Goal: Navigation & Orientation: Find specific page/section

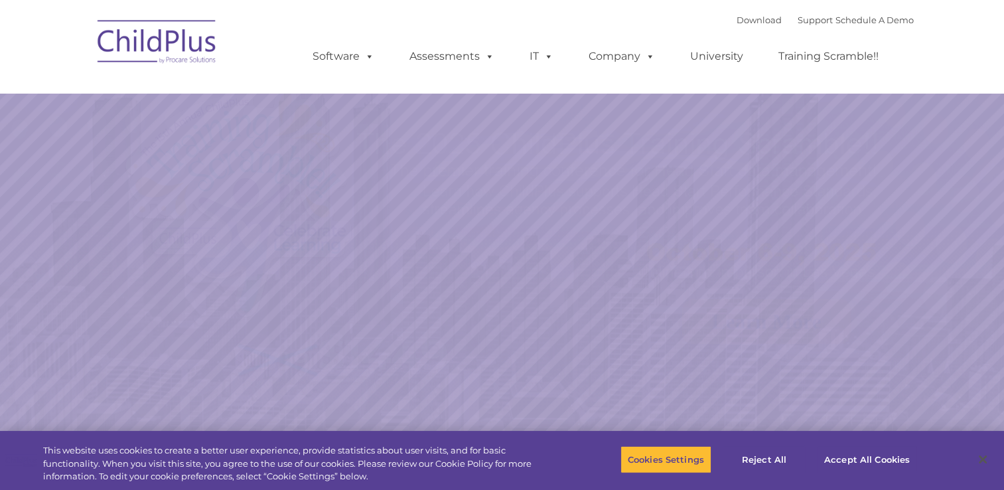
select select "MEDIUM"
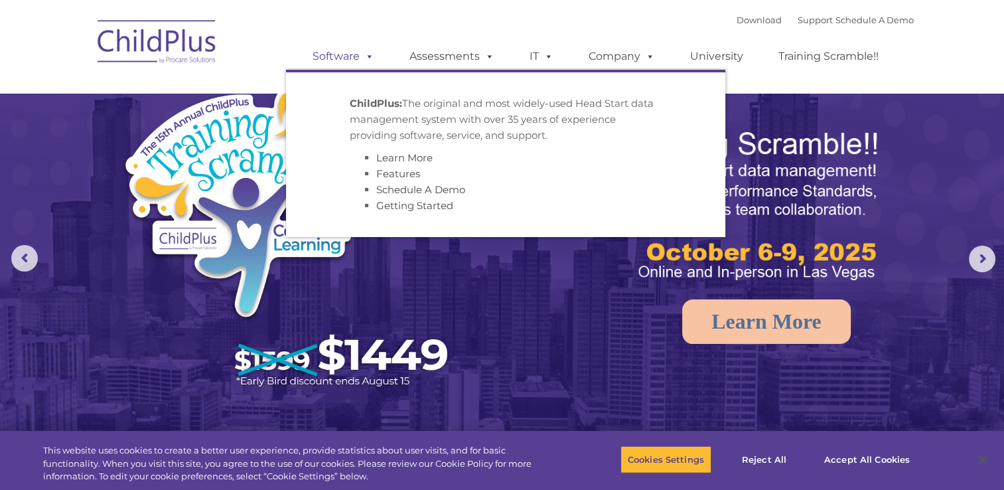
click at [341, 57] on link "Software" at bounding box center [343, 56] width 88 height 27
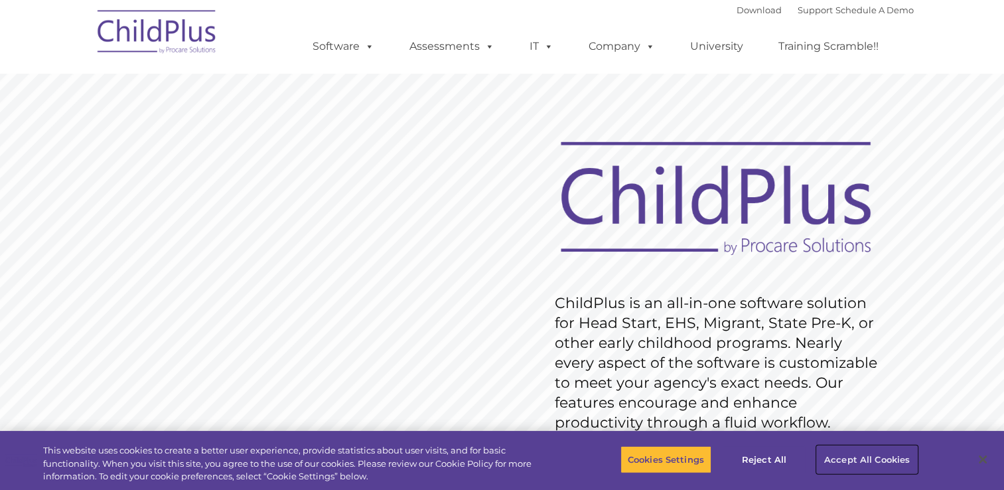
click at [892, 451] on button "Accept All Cookies" at bounding box center [867, 459] width 100 height 28
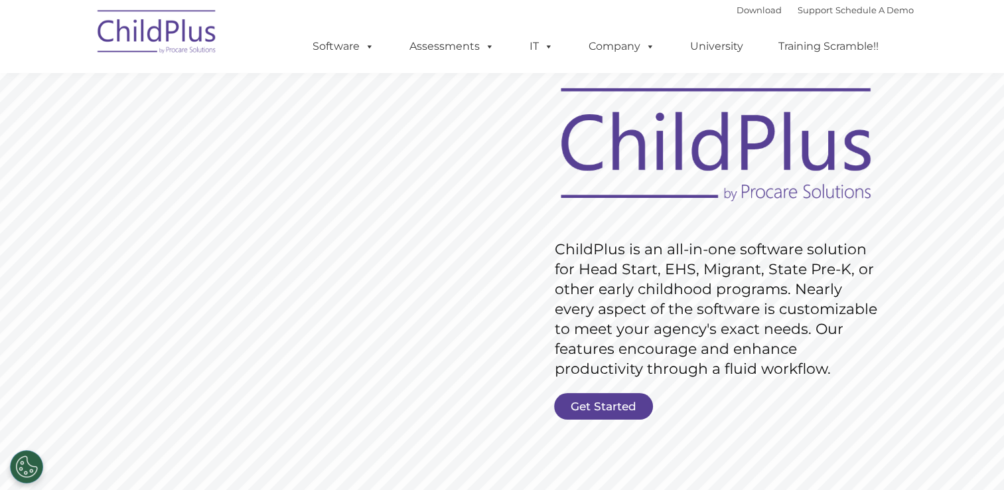
scroll to position [32, 0]
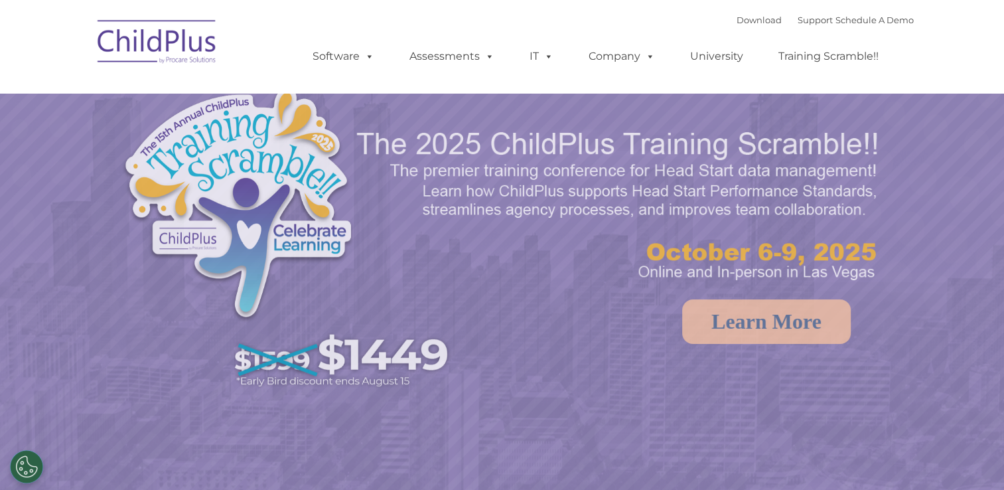
select select "MEDIUM"
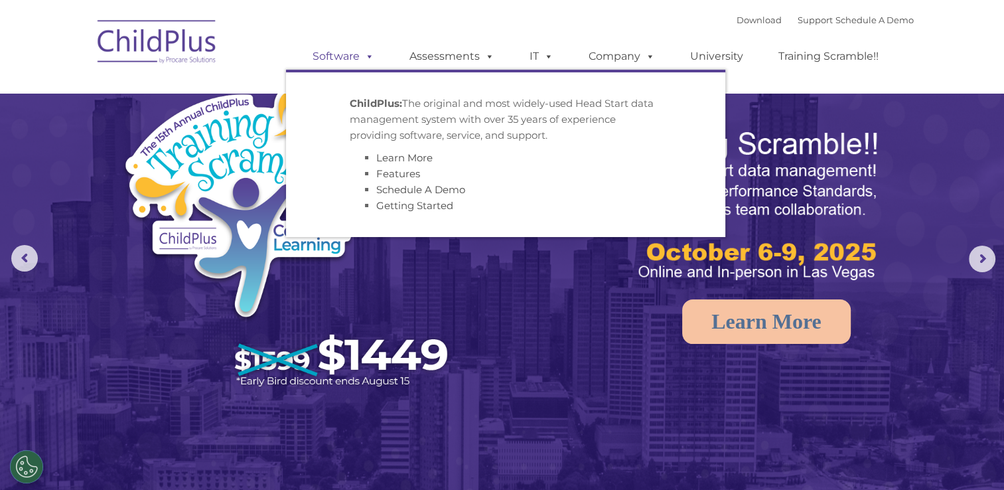
click at [358, 58] on link "Software" at bounding box center [343, 56] width 88 height 27
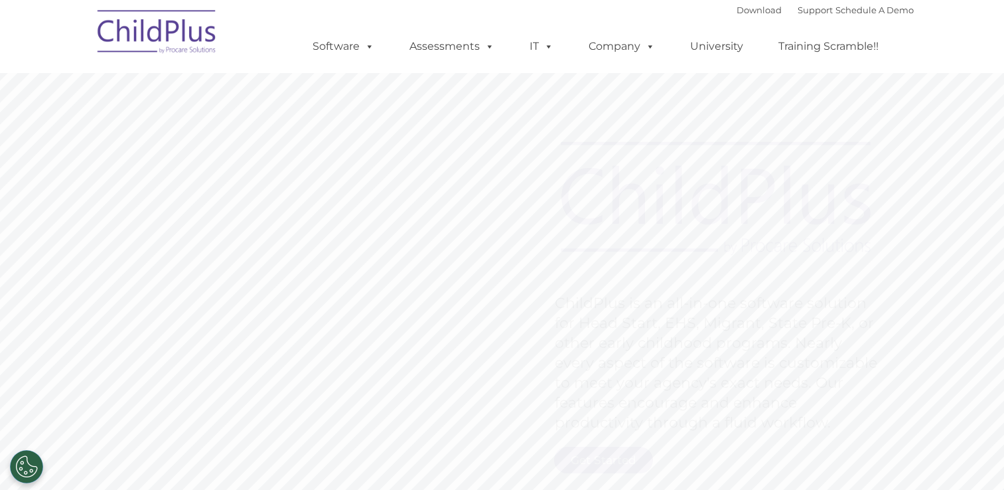
click at [354, 56] on link "Software" at bounding box center [343, 46] width 88 height 27
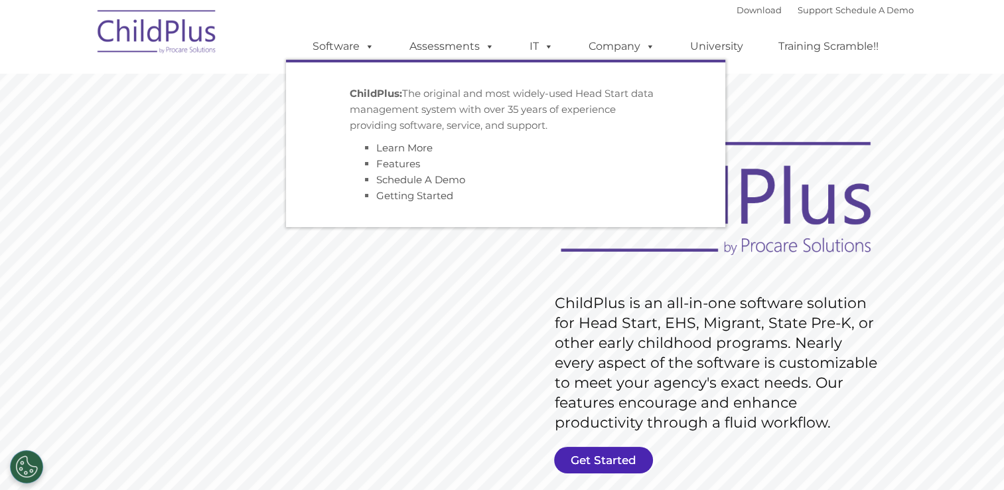
click at [616, 465] on link "Get Started" at bounding box center [603, 460] width 99 height 27
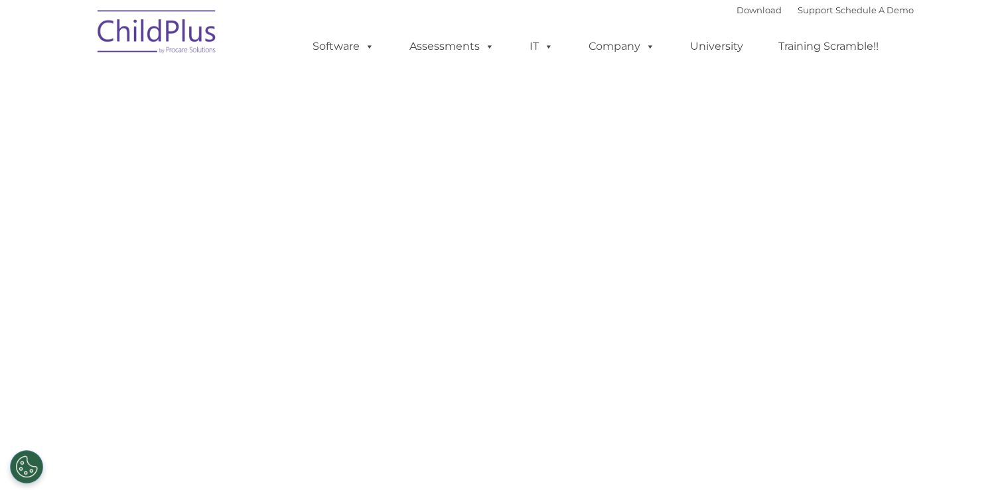
select select "MEDIUM"
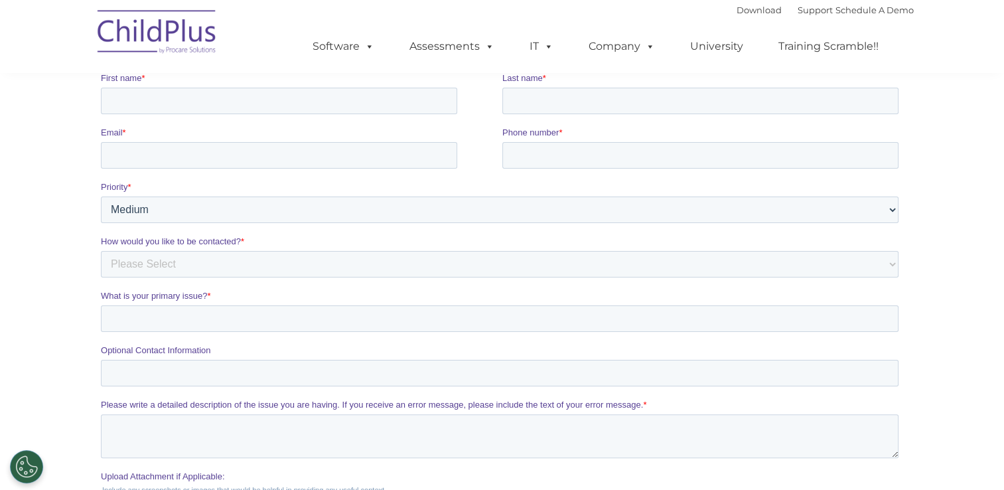
scroll to position [28, 0]
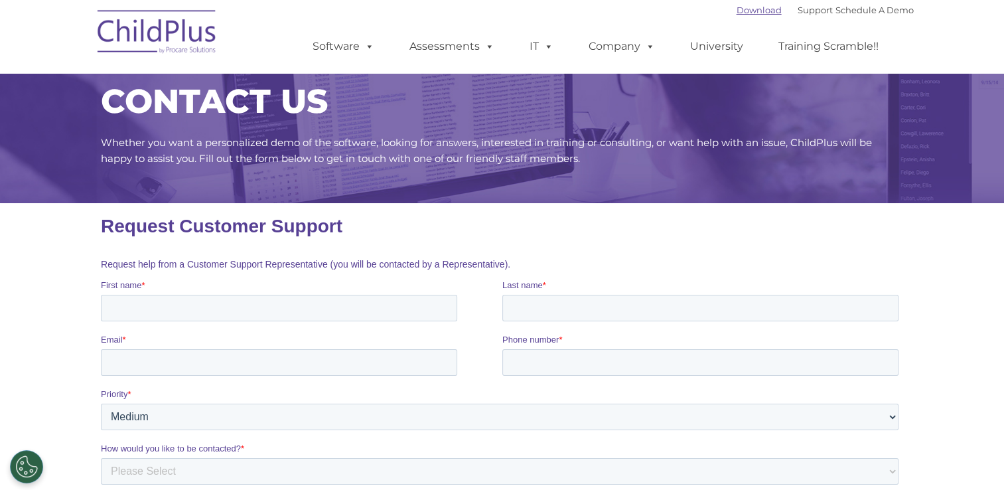
click at [739, 10] on link "Download" at bounding box center [759, 10] width 45 height 11
